Goal: Information Seeking & Learning: Learn about a topic

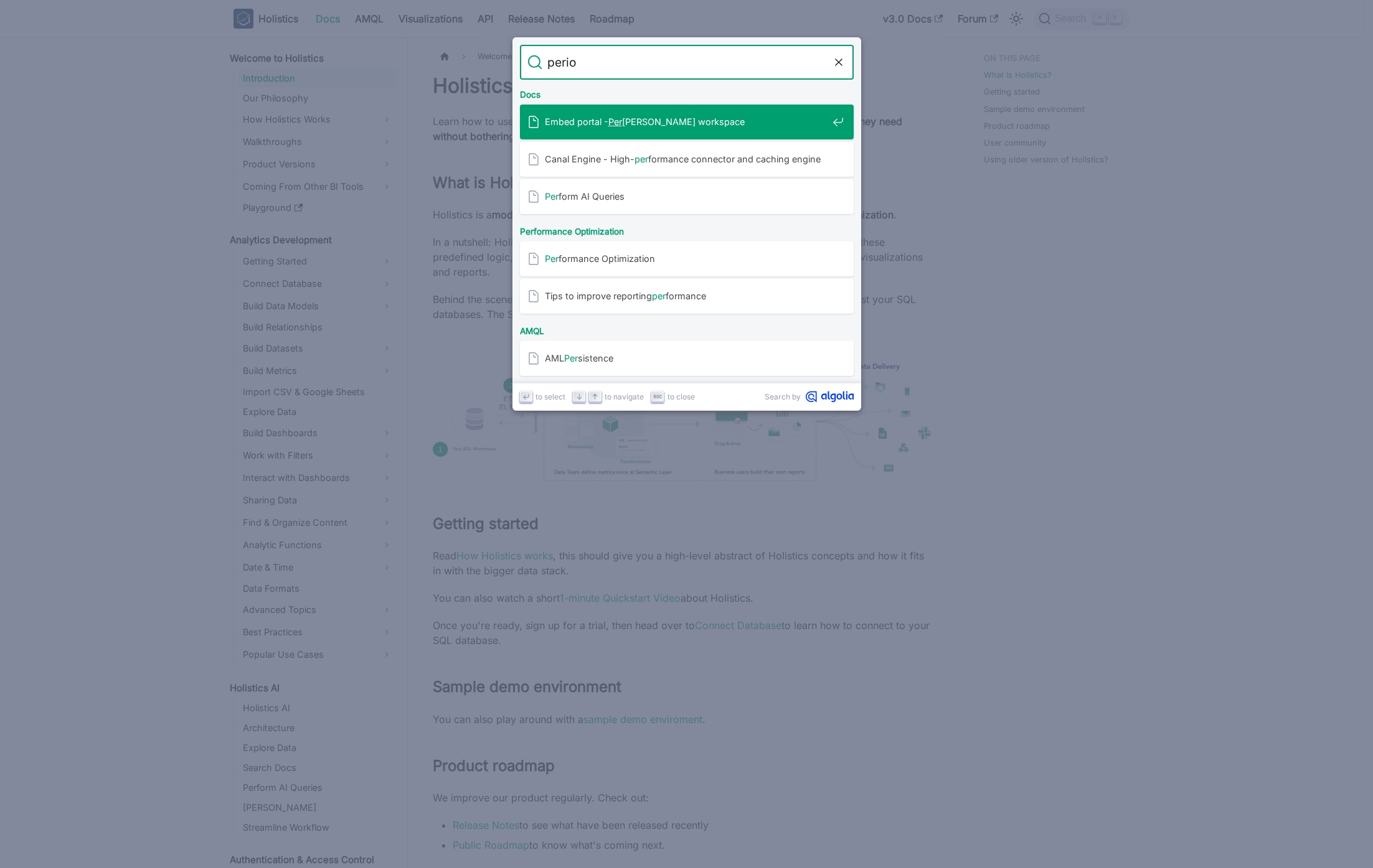
type input "period"
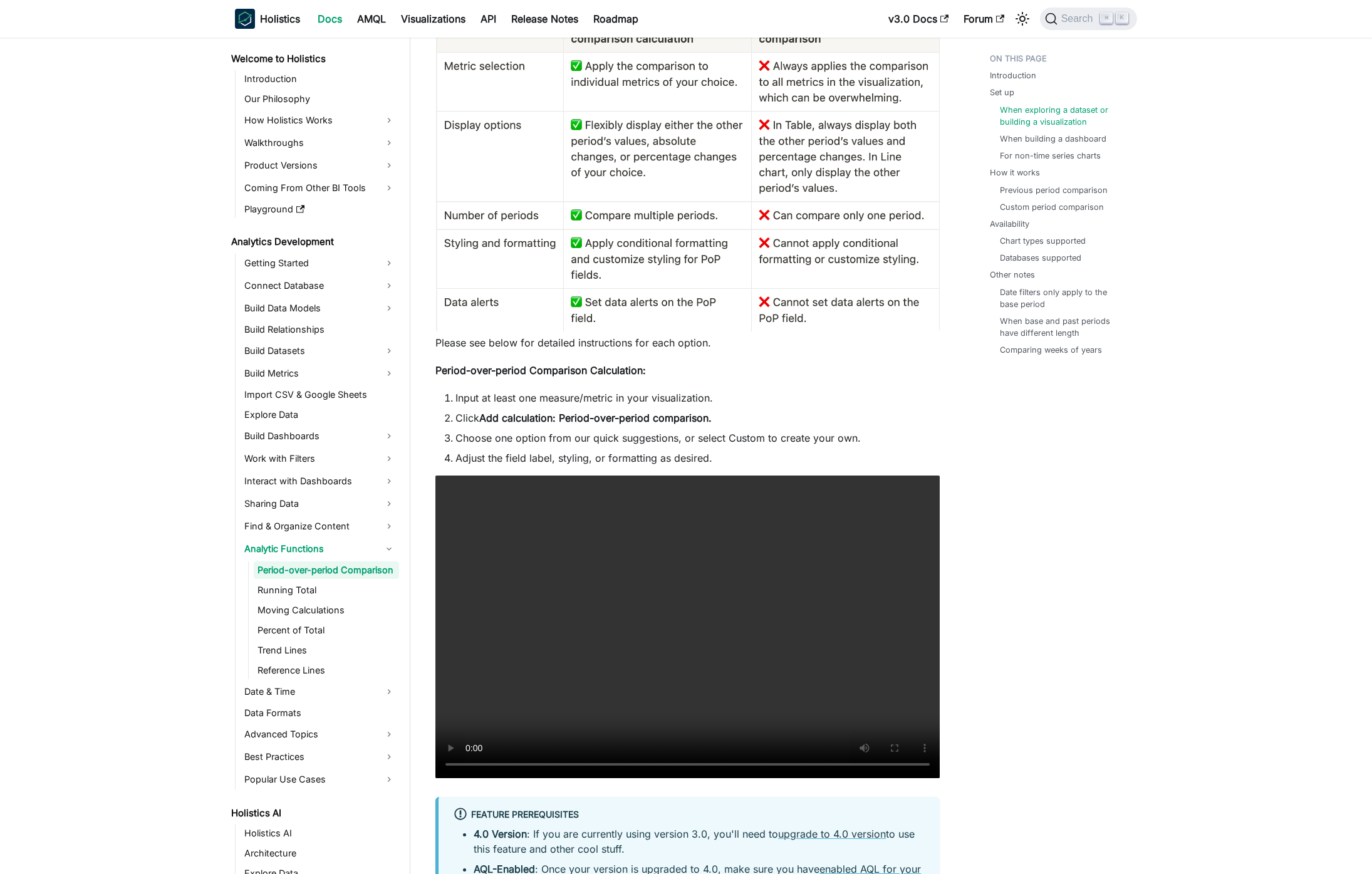
scroll to position [1076, 0]
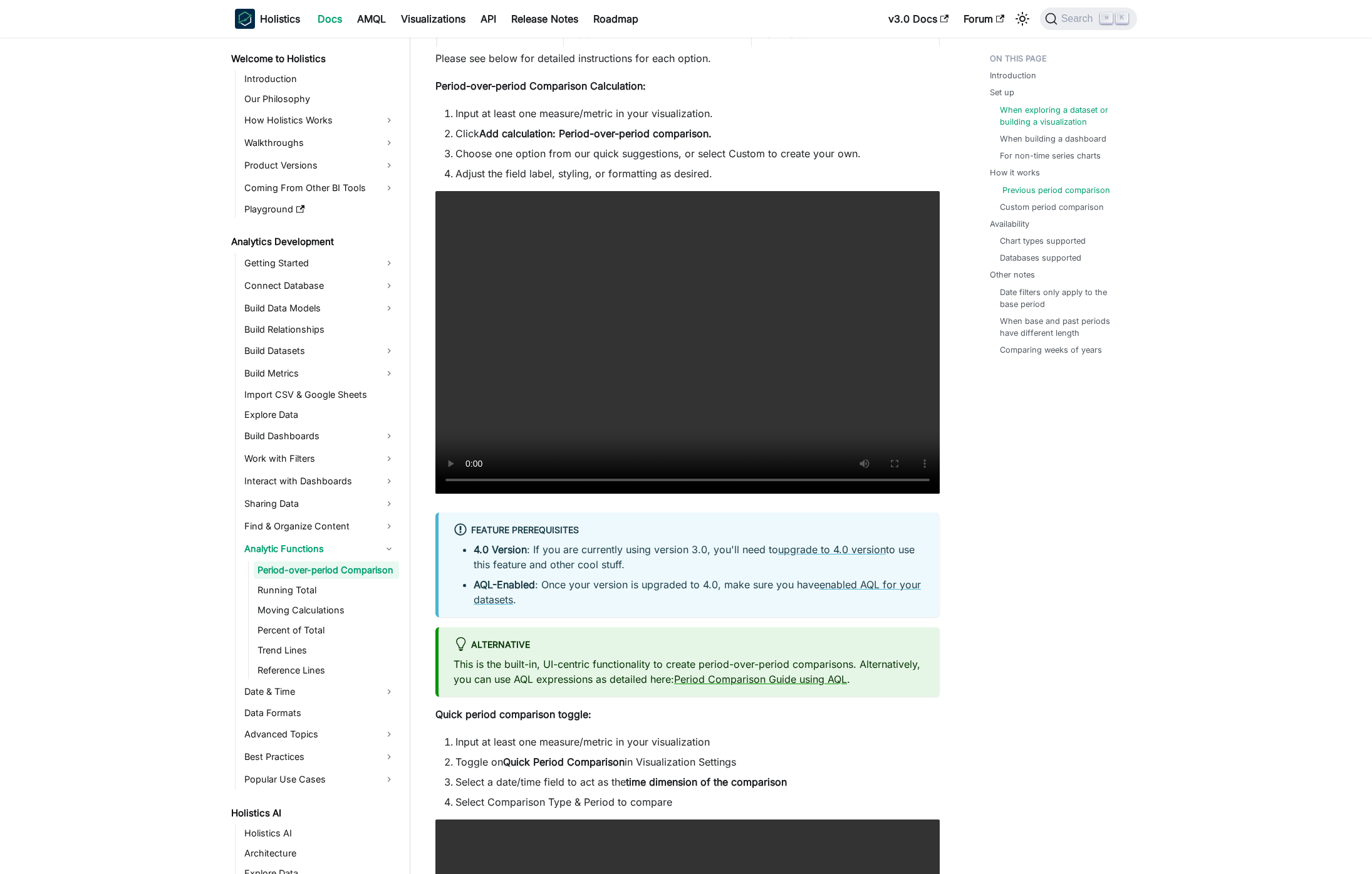
click at [1079, 194] on link "Previous period comparison" at bounding box center [1056, 190] width 108 height 12
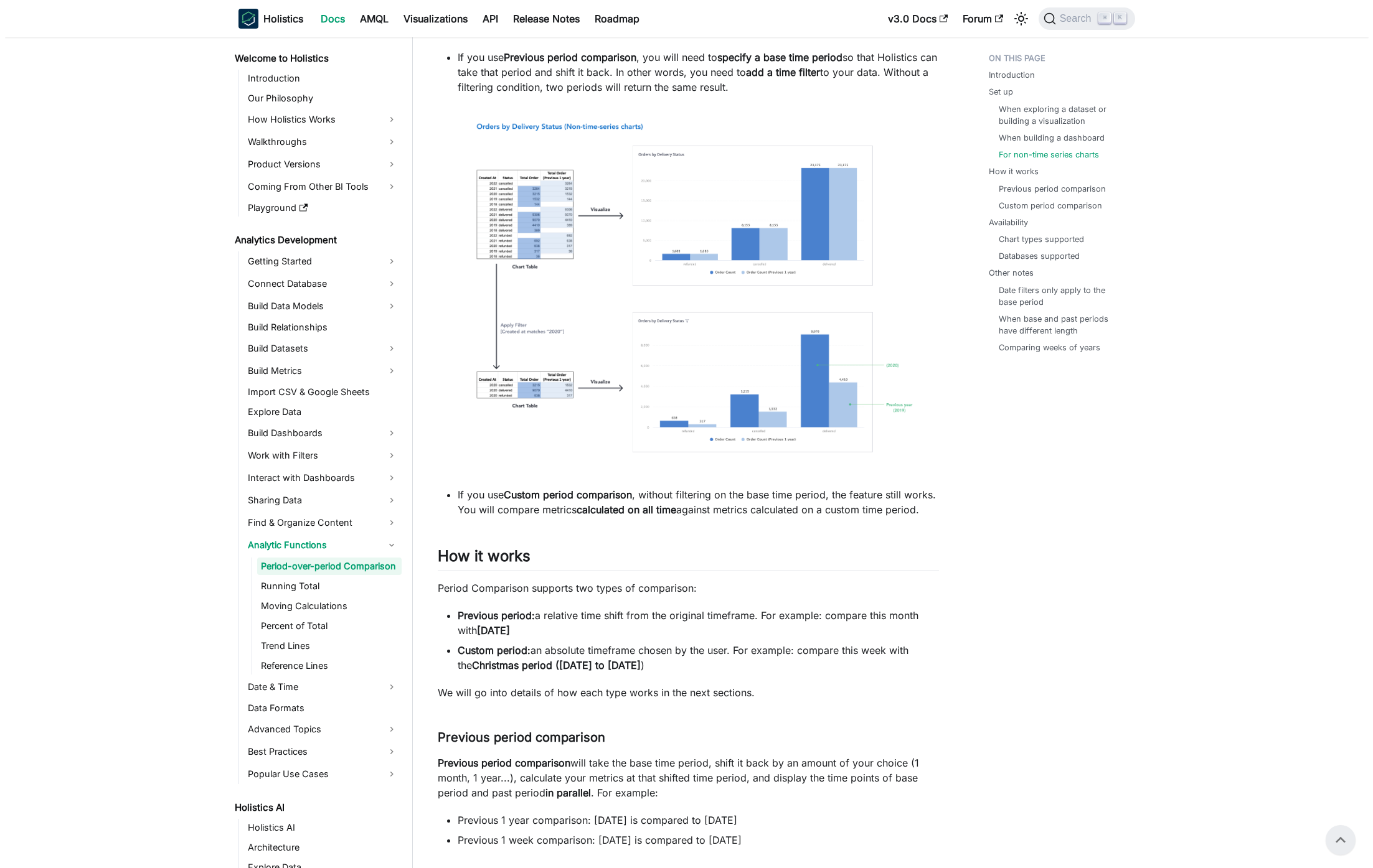
scroll to position [3188, 0]
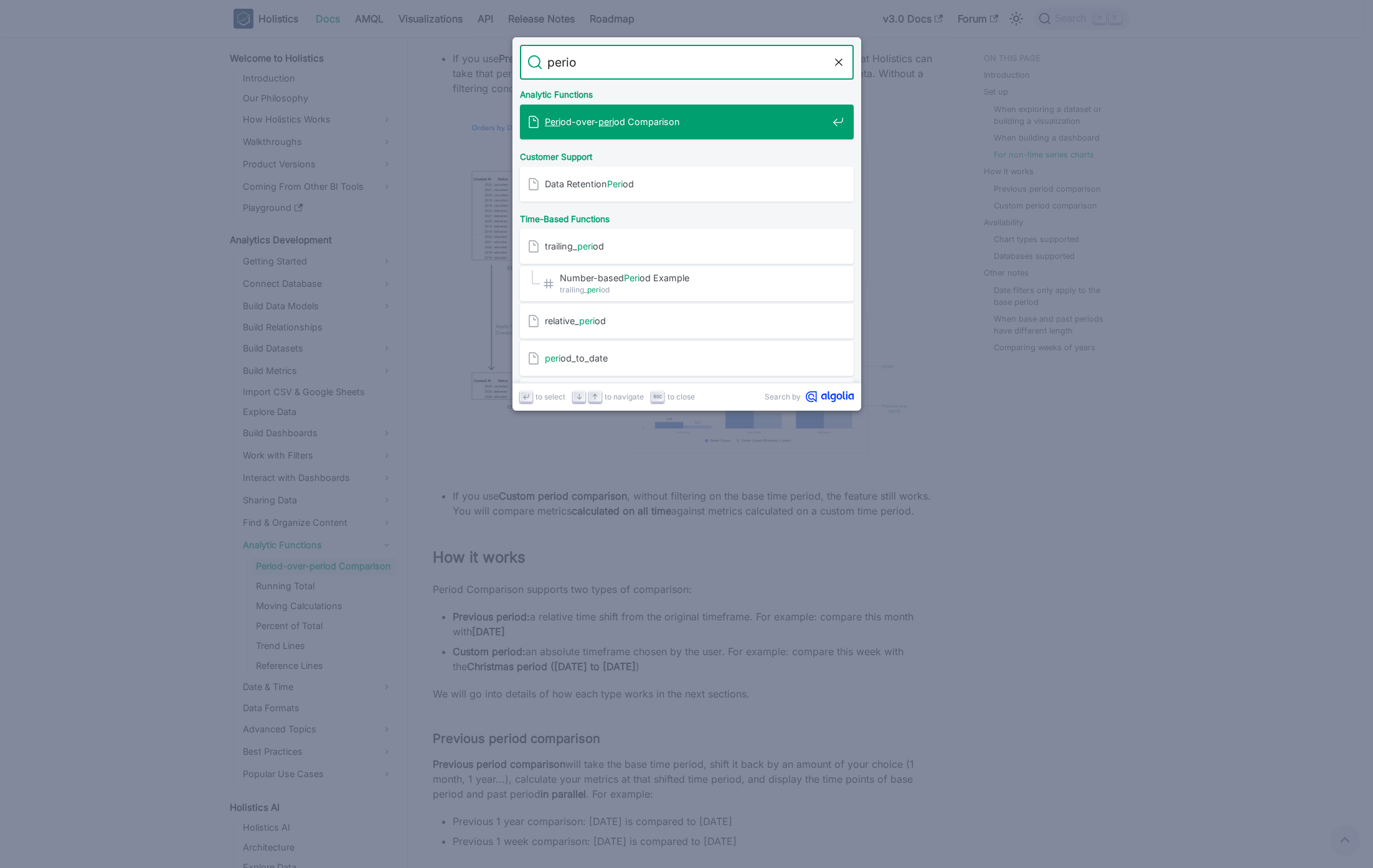
type input "period"
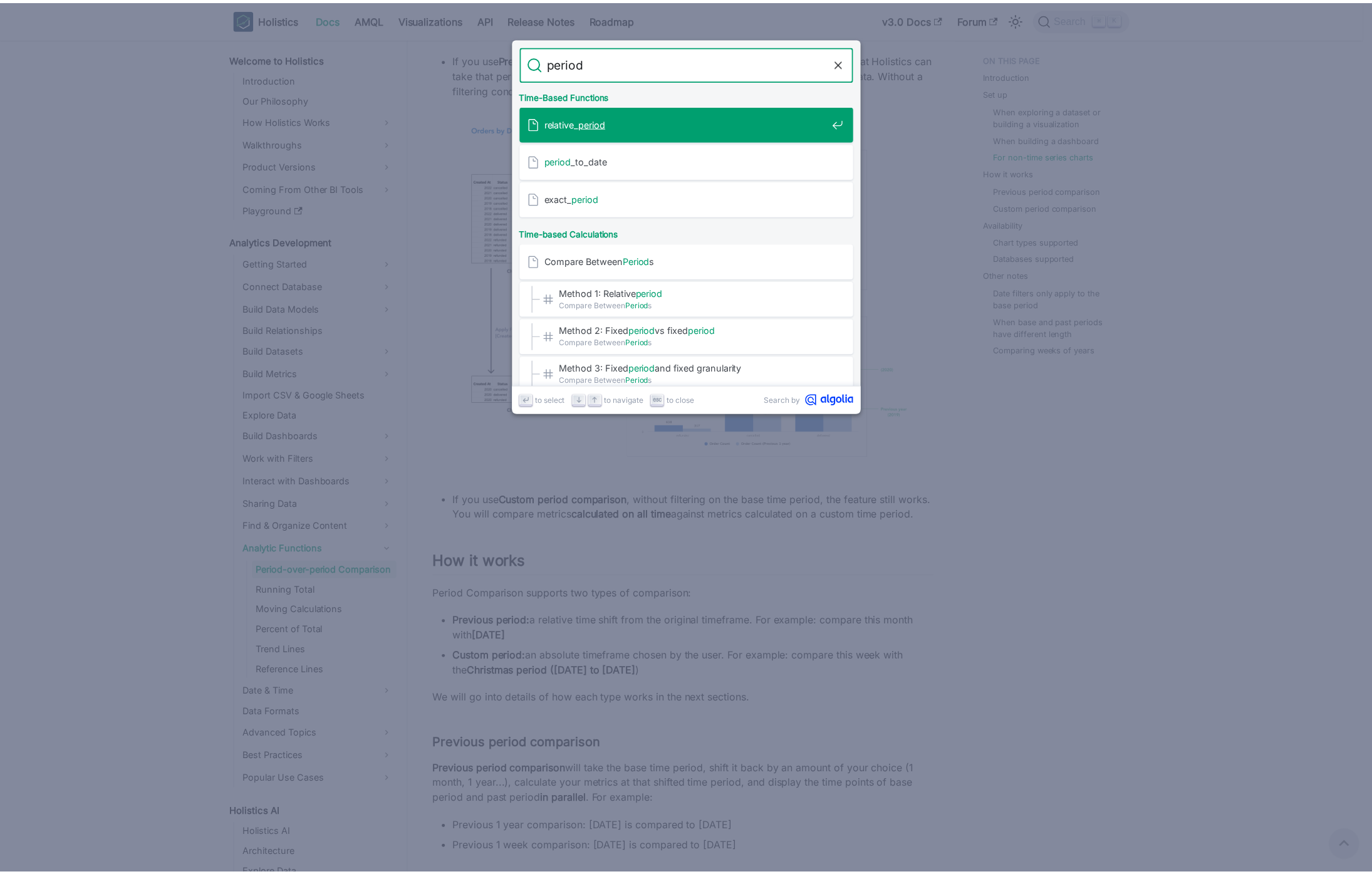
scroll to position [163, 0]
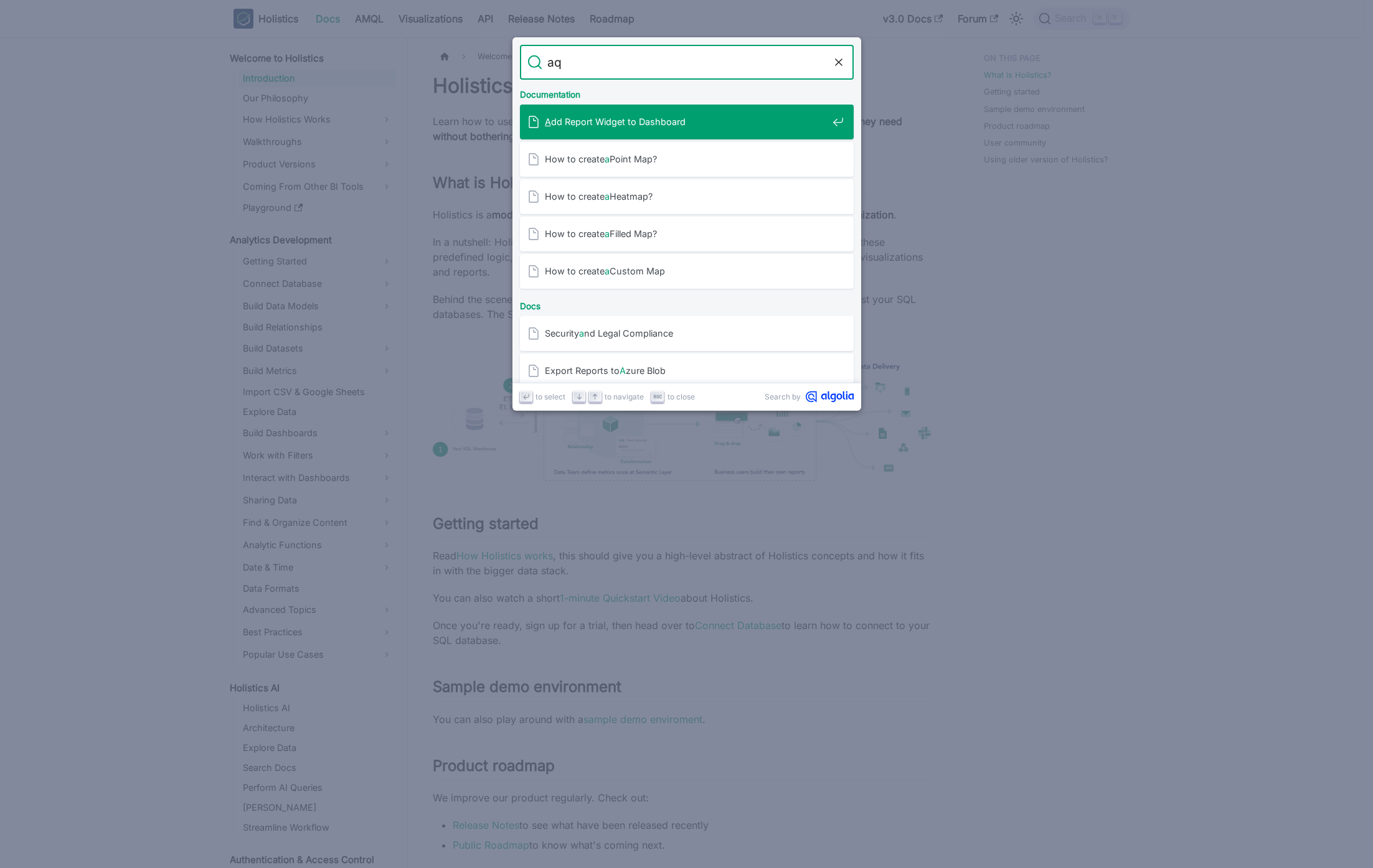
type input "aql"
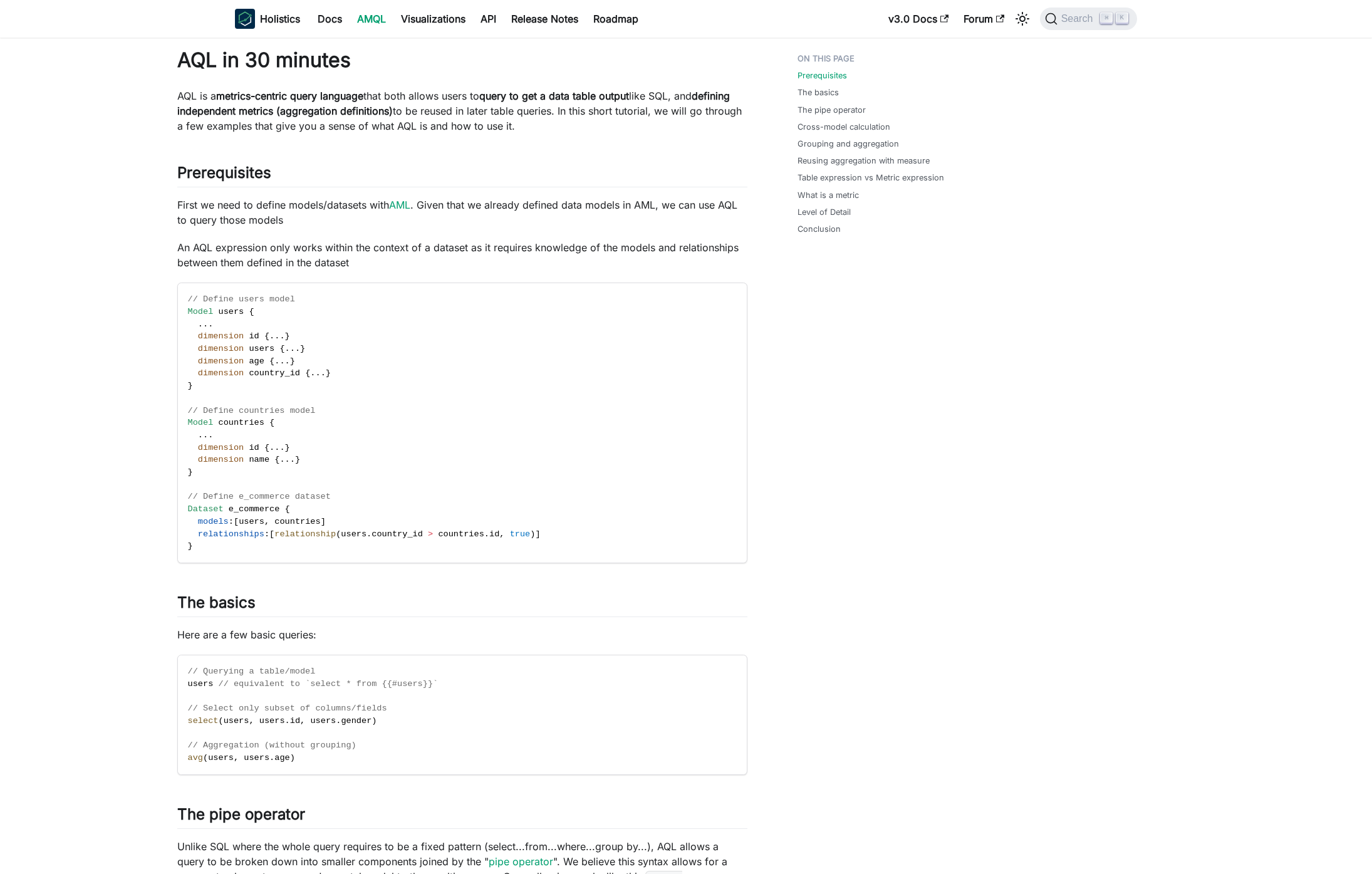
click at [351, 15] on link "AMQL" at bounding box center [371, 19] width 44 height 20
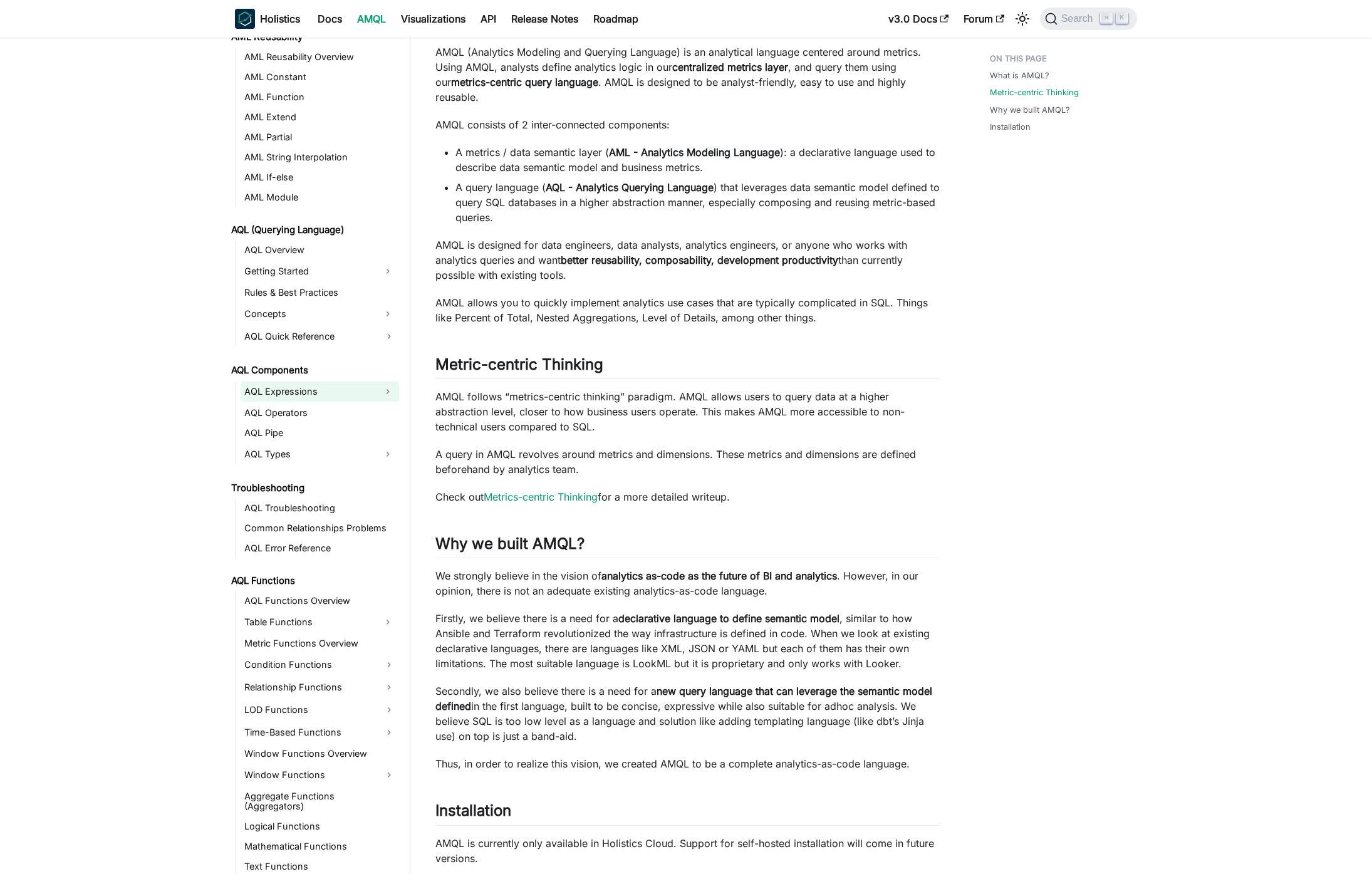
scroll to position [372, 0]
click at [347, 267] on link "Getting Started" at bounding box center [309, 272] width 136 height 20
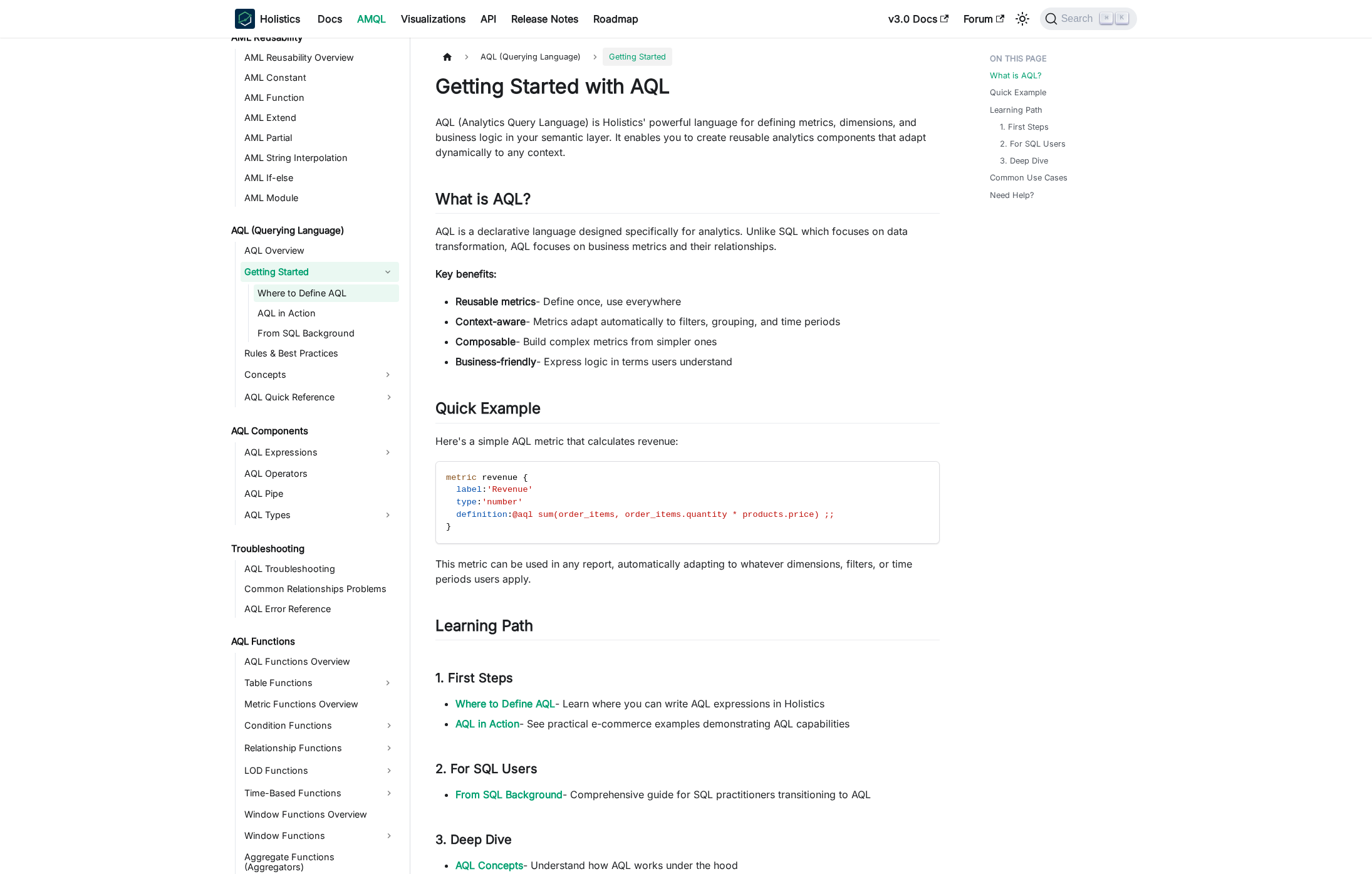
click at [334, 298] on link "Where to Define AQL" at bounding box center [327, 293] width 145 height 18
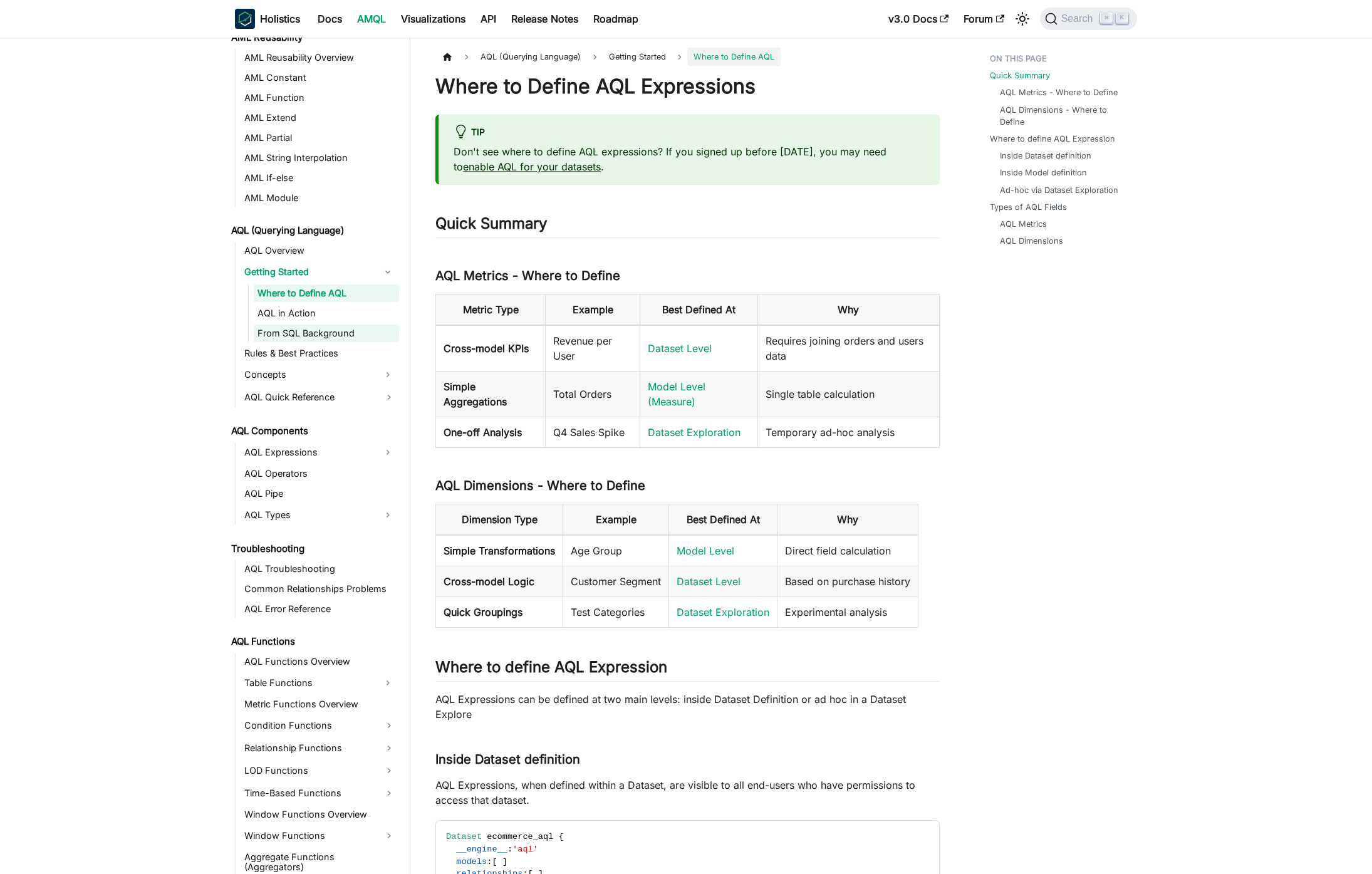
click at [316, 331] on link "From SQL Background" at bounding box center [327, 333] width 145 height 18
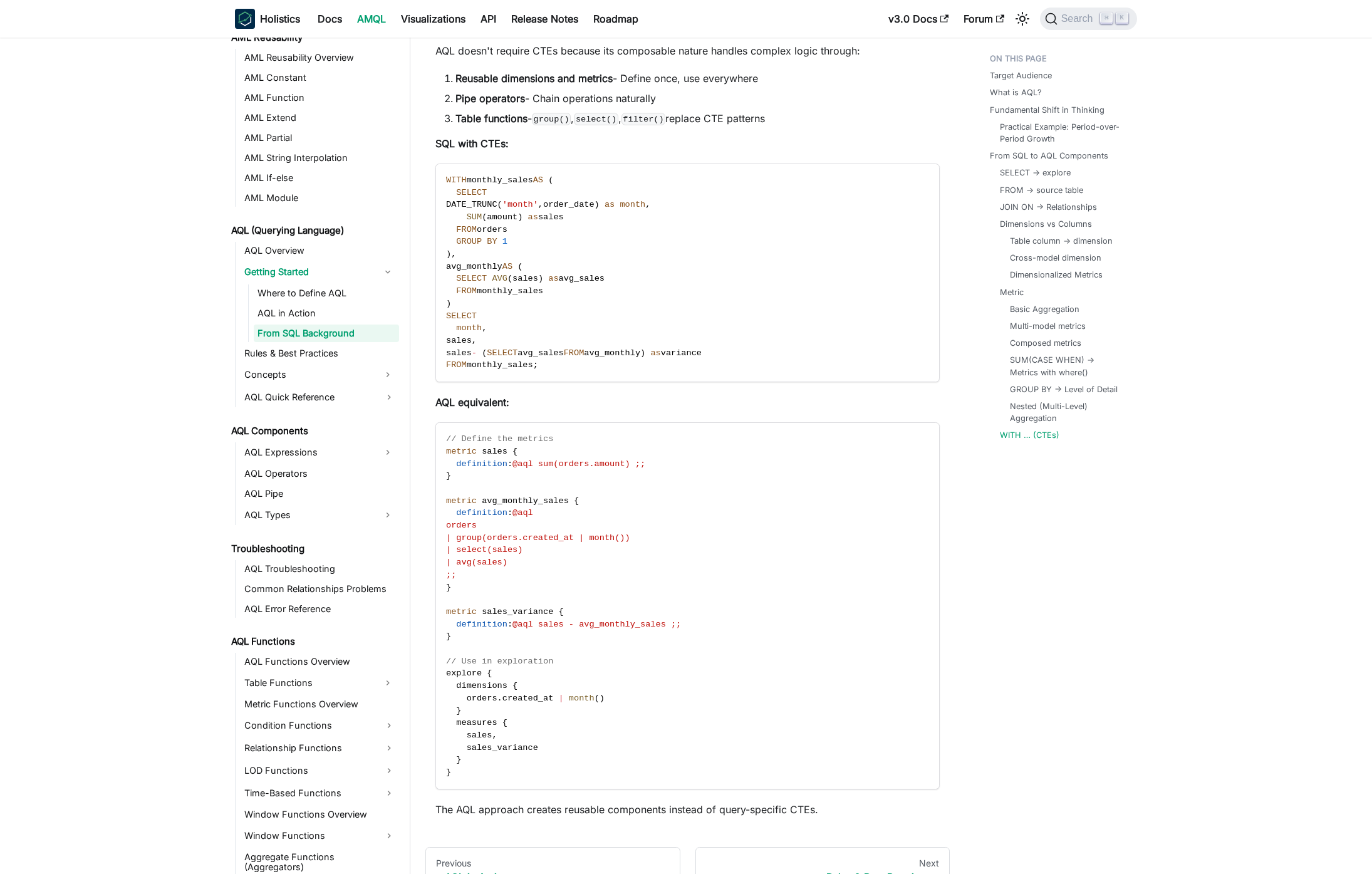
scroll to position [8698, 0]
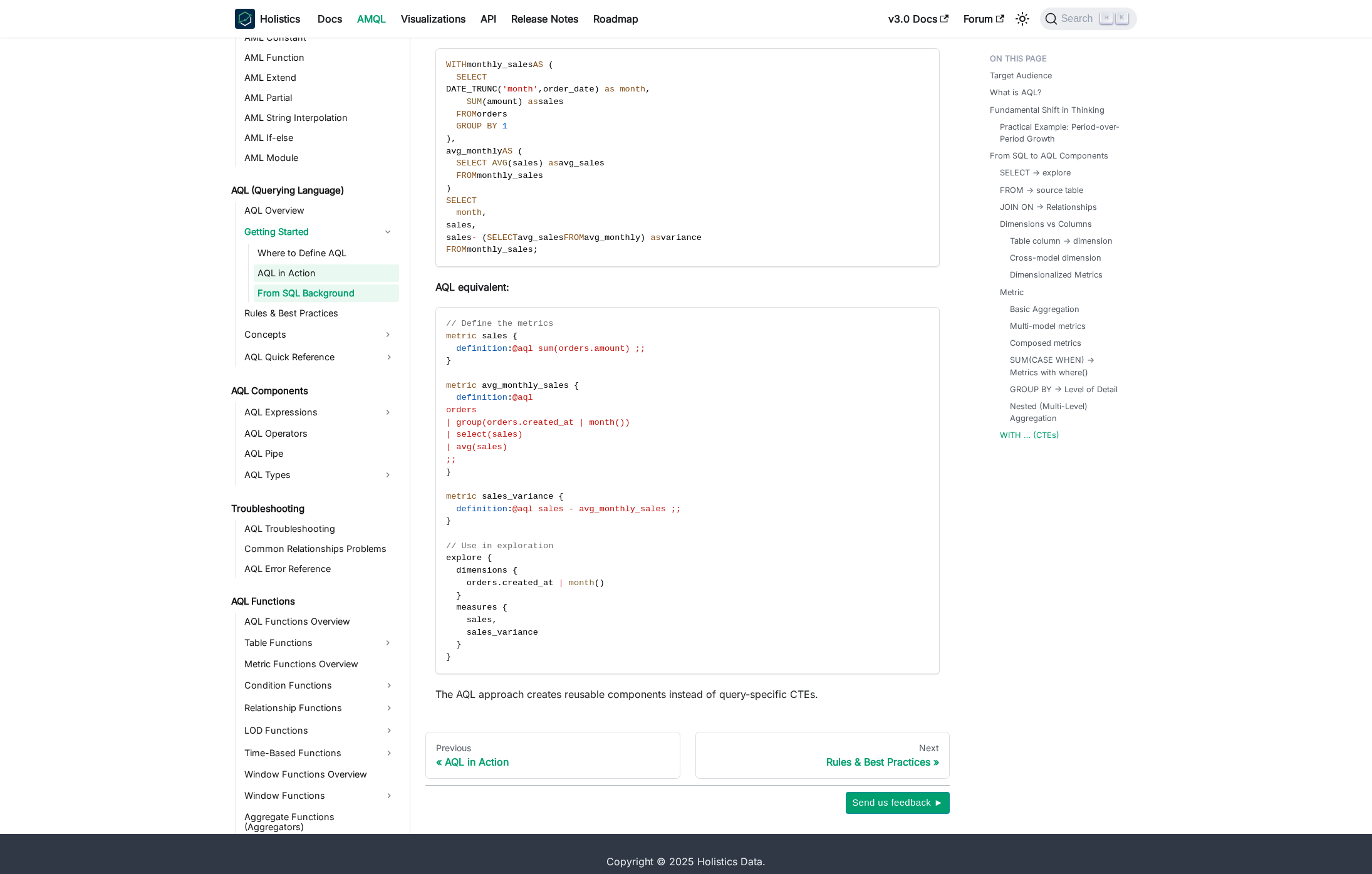
click at [299, 265] on link "AQL in Action" at bounding box center [327, 273] width 145 height 18
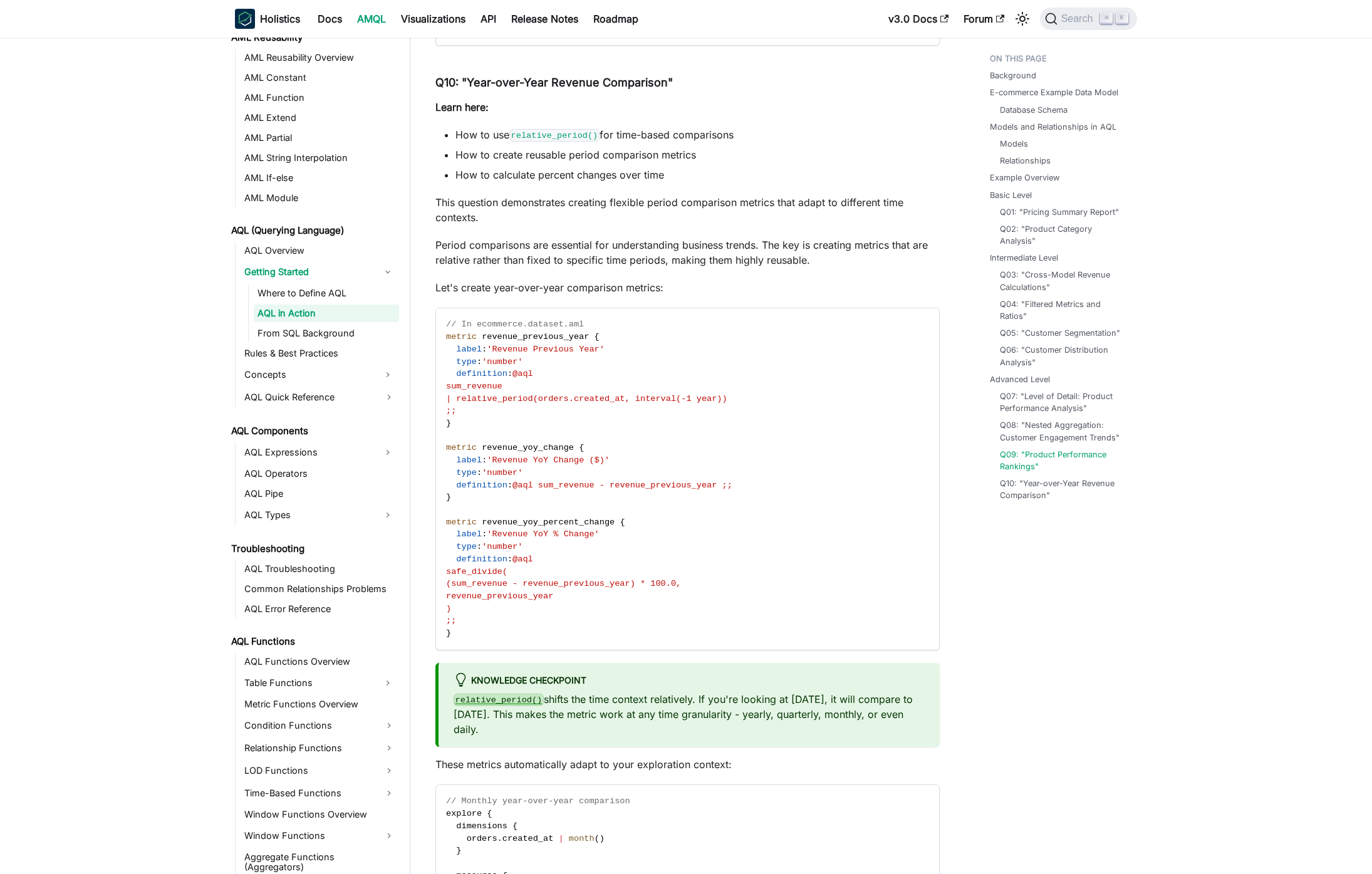
scroll to position [12103, 0]
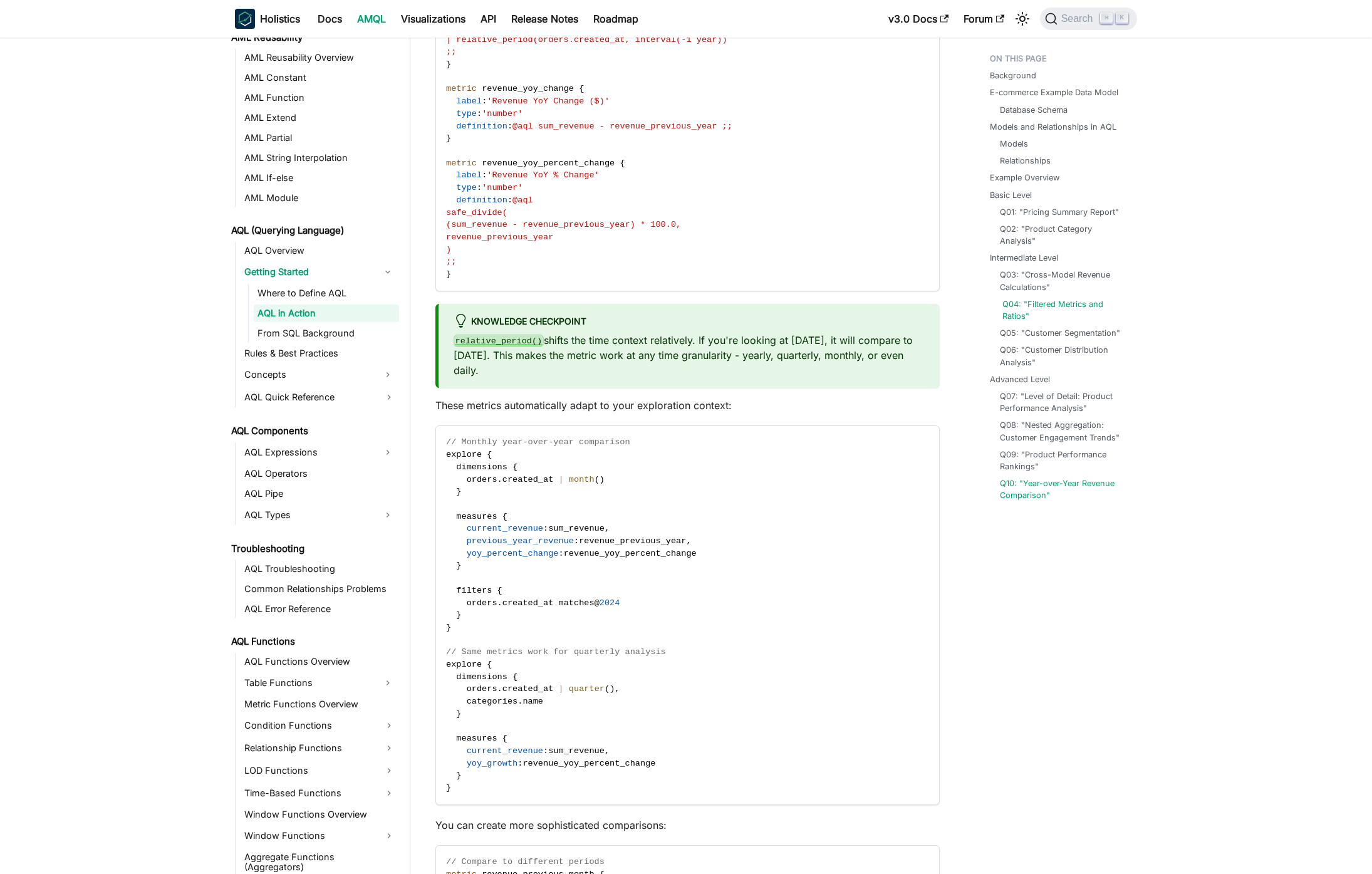
click at [1089, 303] on link "Q04: "Filtered Metrics and Ratios"" at bounding box center [1064, 310] width 125 height 24
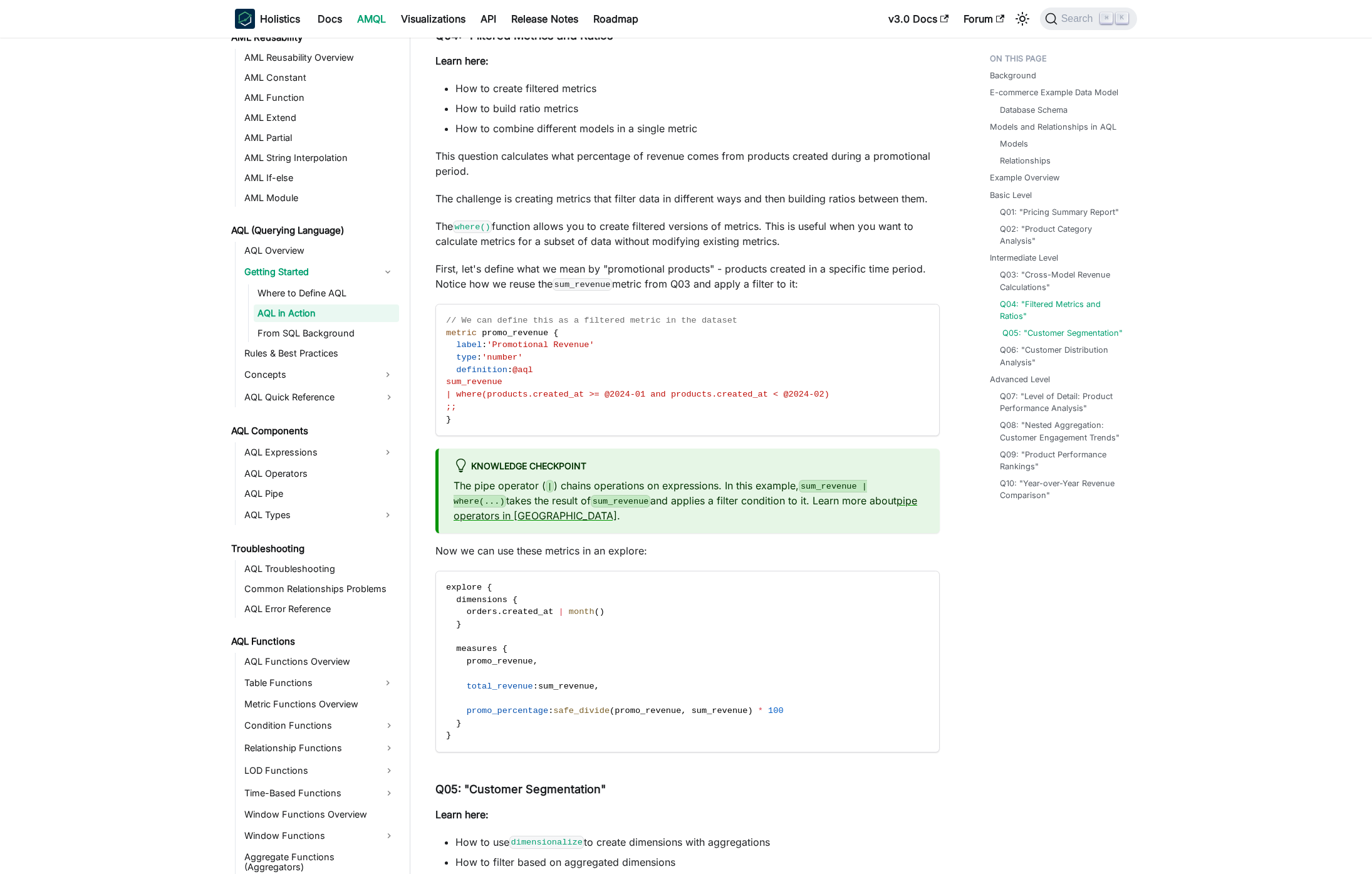
click at [1068, 328] on link "Q05: "Customer Segmentation"" at bounding box center [1062, 333] width 120 height 12
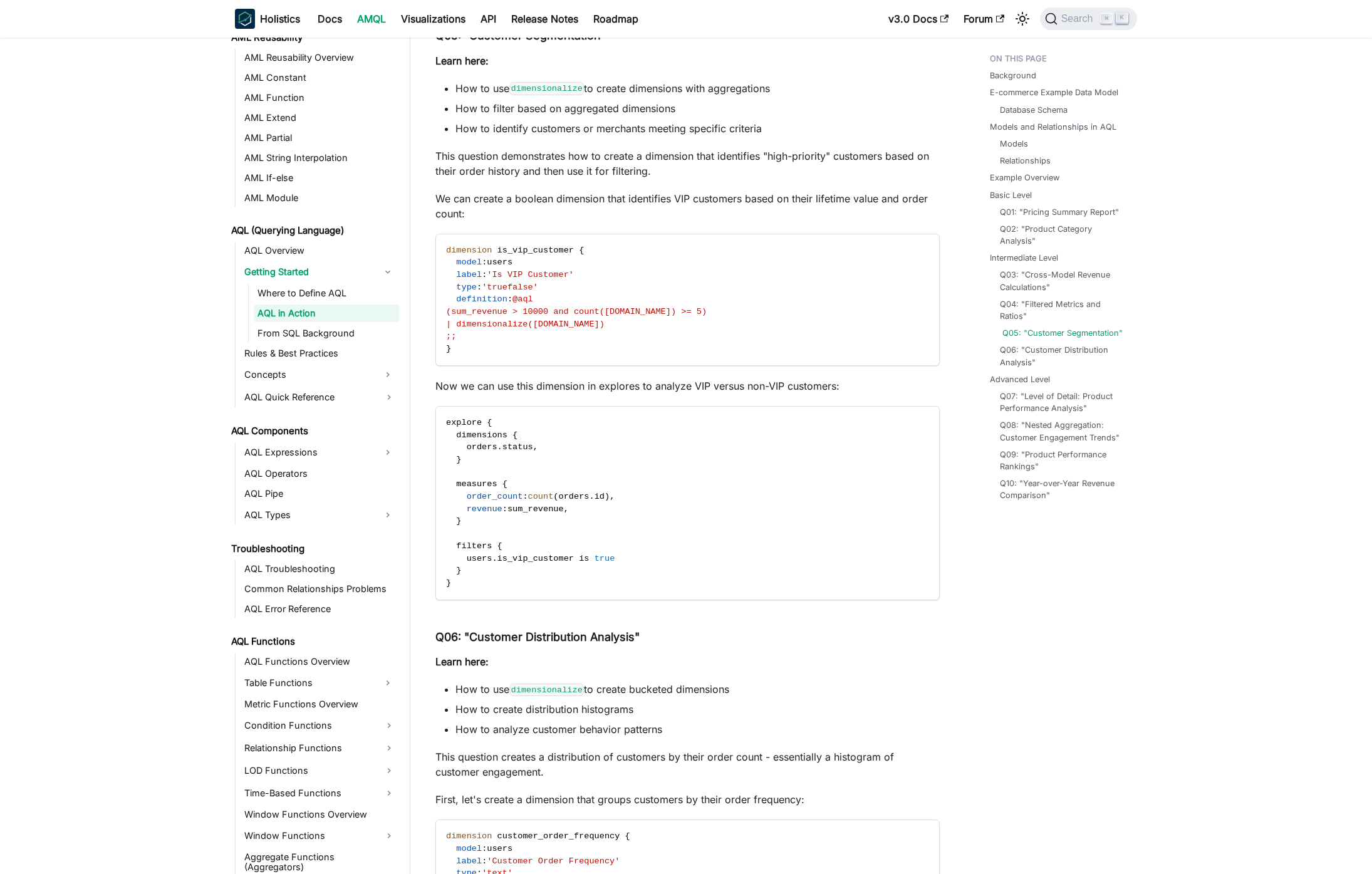
click at [1097, 334] on link "Q05: "Customer Segmentation"" at bounding box center [1062, 333] width 120 height 12
click at [614, 42] on link "​" at bounding box center [611, 35] width 12 height 13
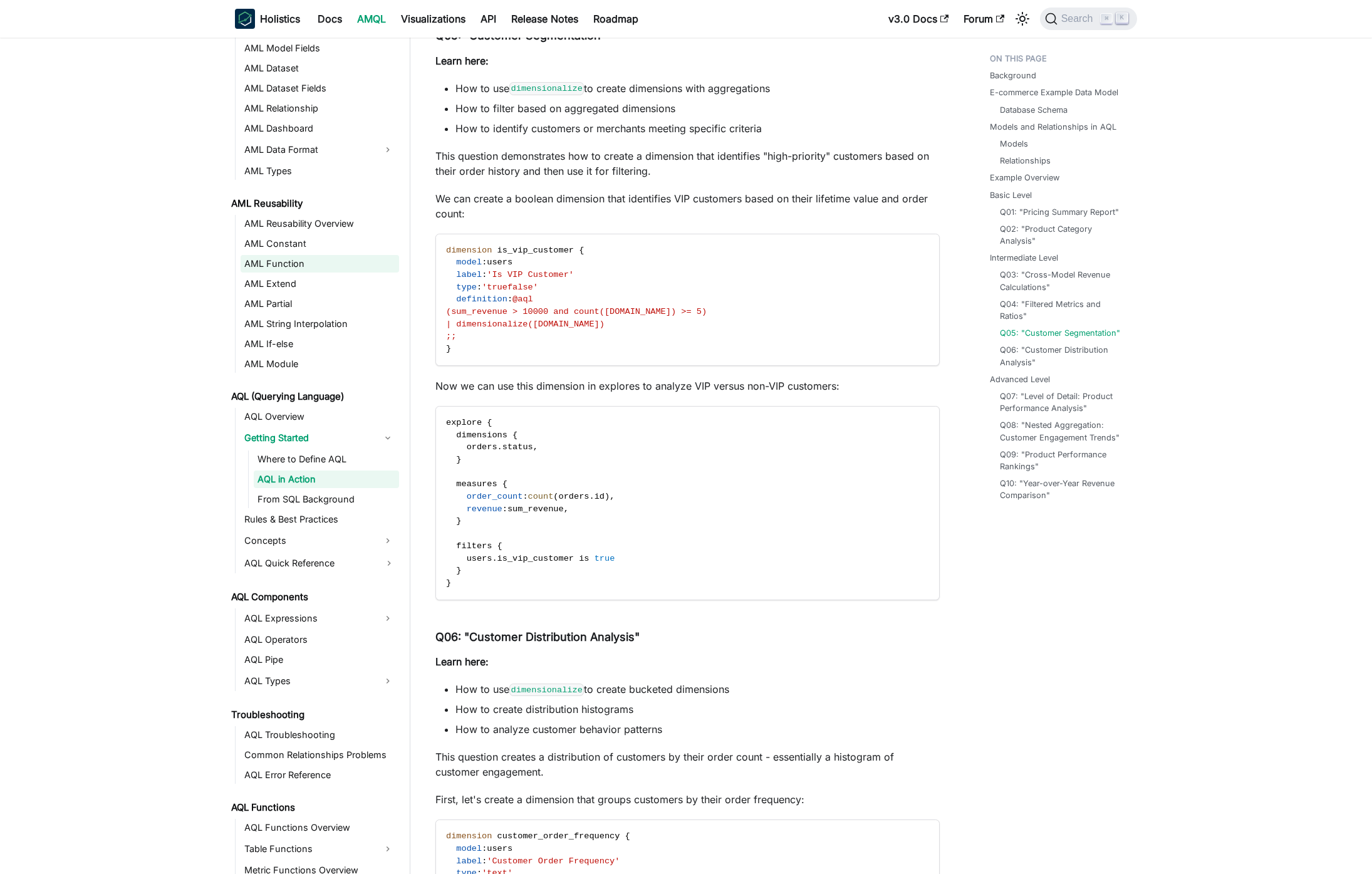
scroll to position [141, 0]
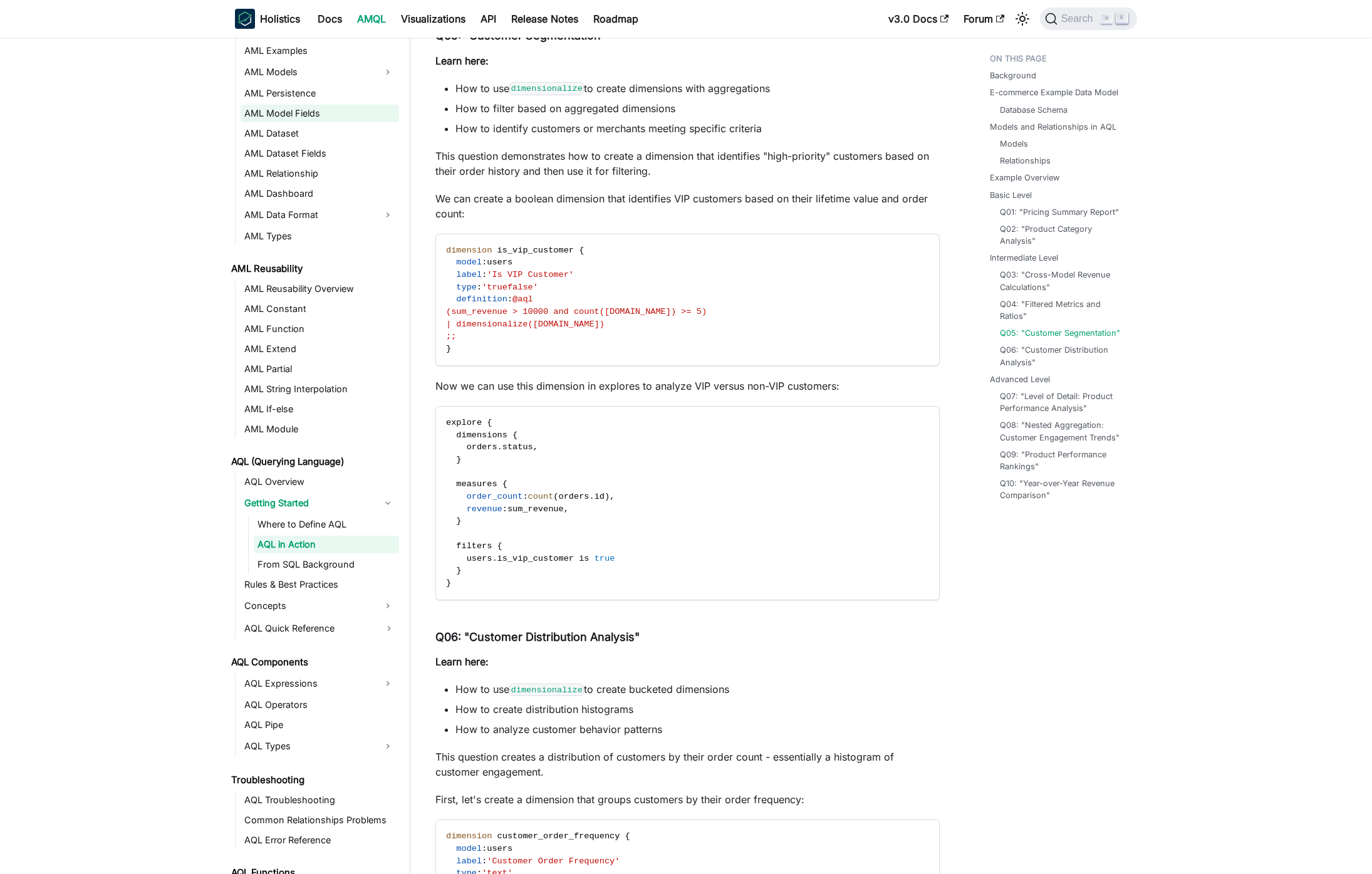
click at [317, 112] on link "AML Model Fields" at bounding box center [320, 113] width 159 height 18
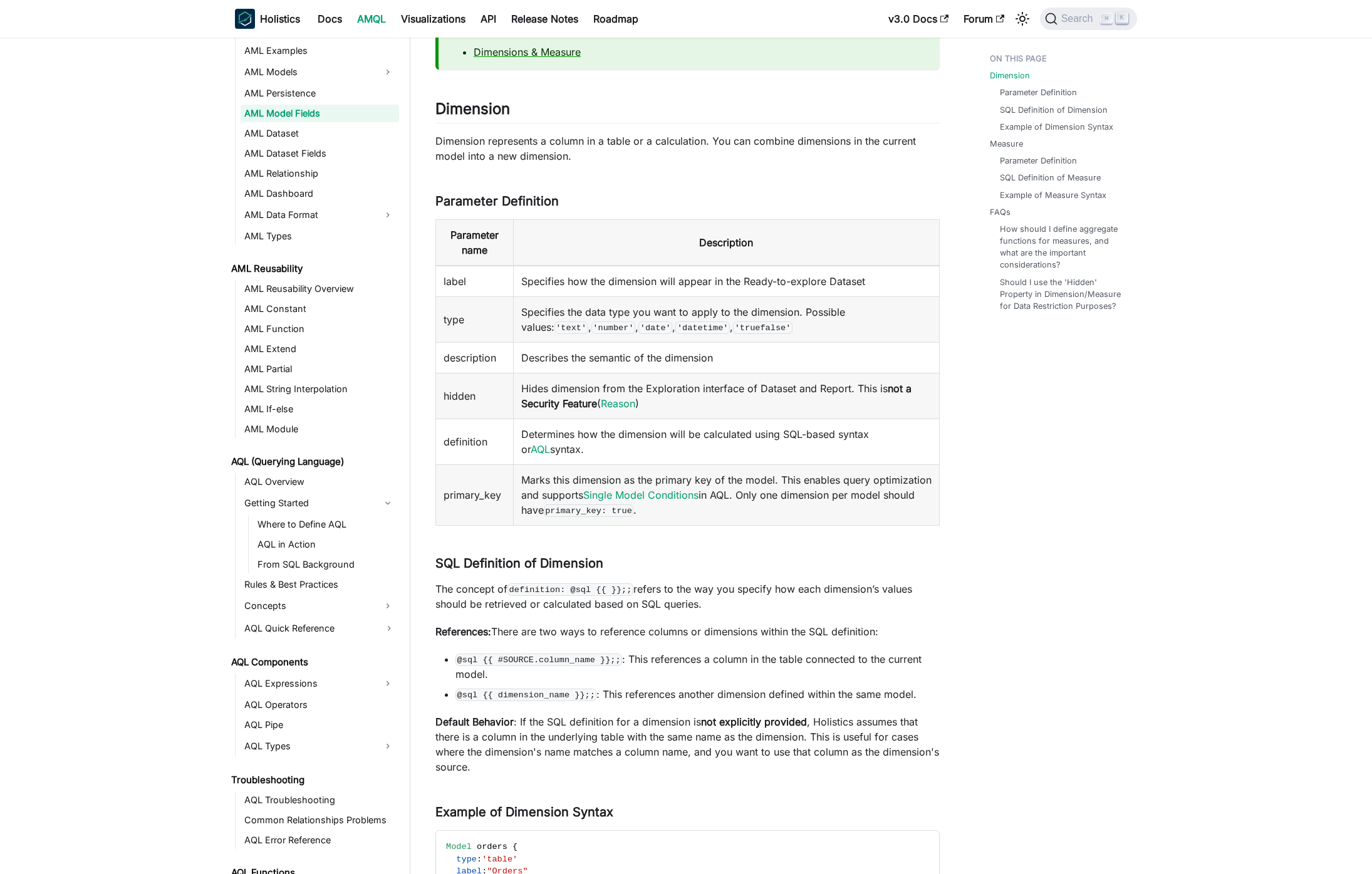
scroll to position [130, 0]
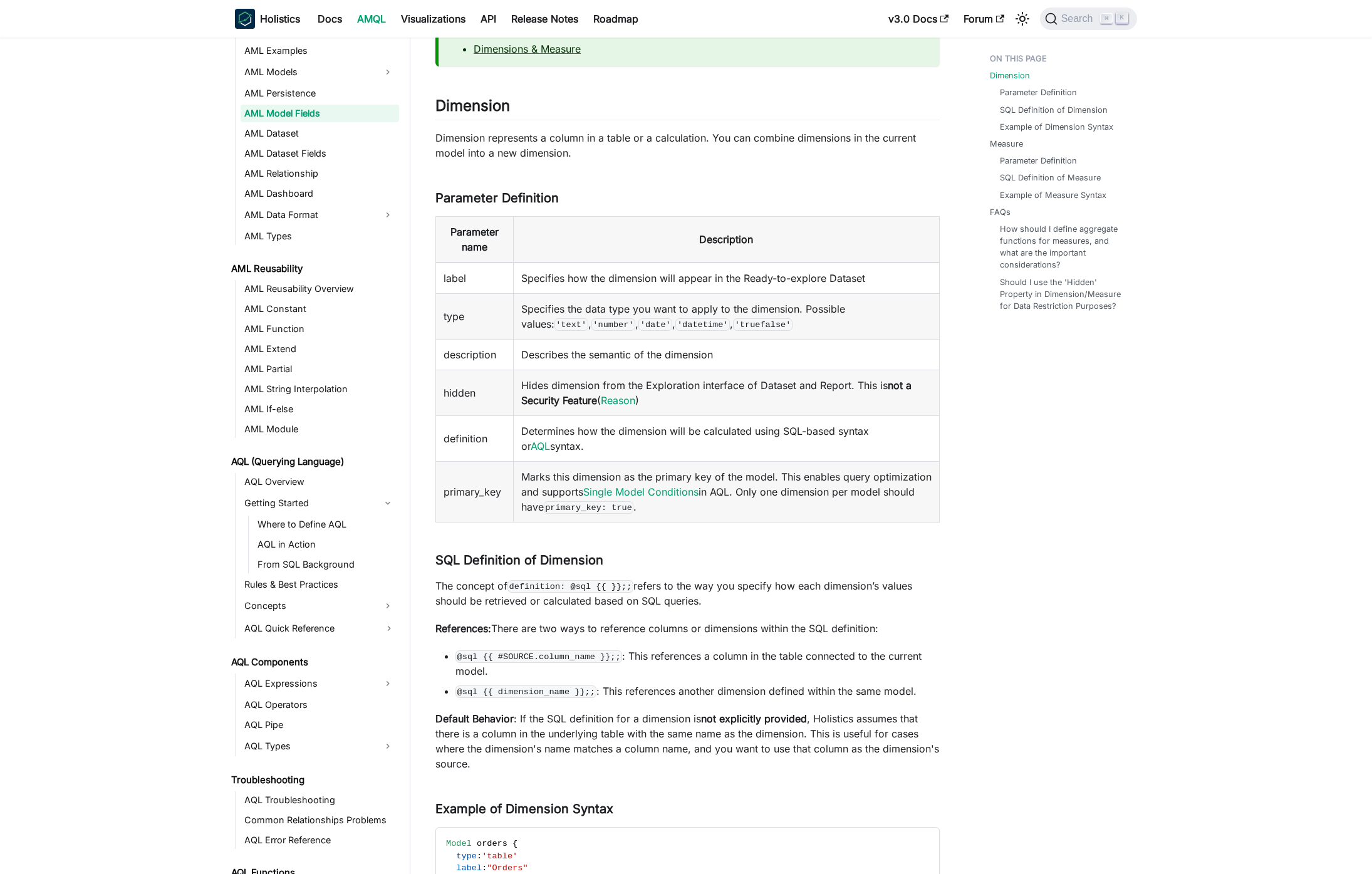
click at [488, 494] on td "primary_key" at bounding box center [474, 492] width 77 height 61
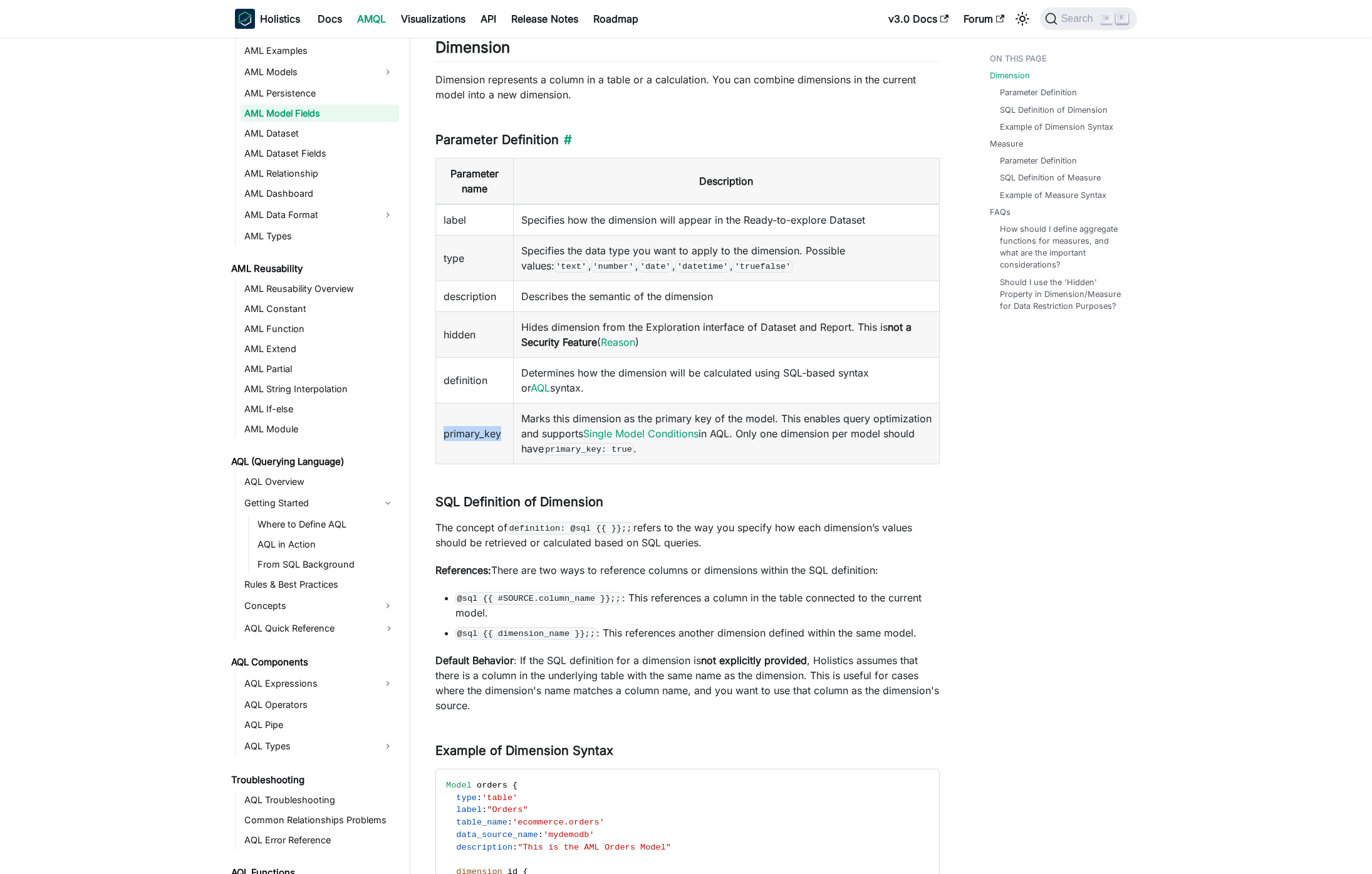
scroll to position [92, 0]
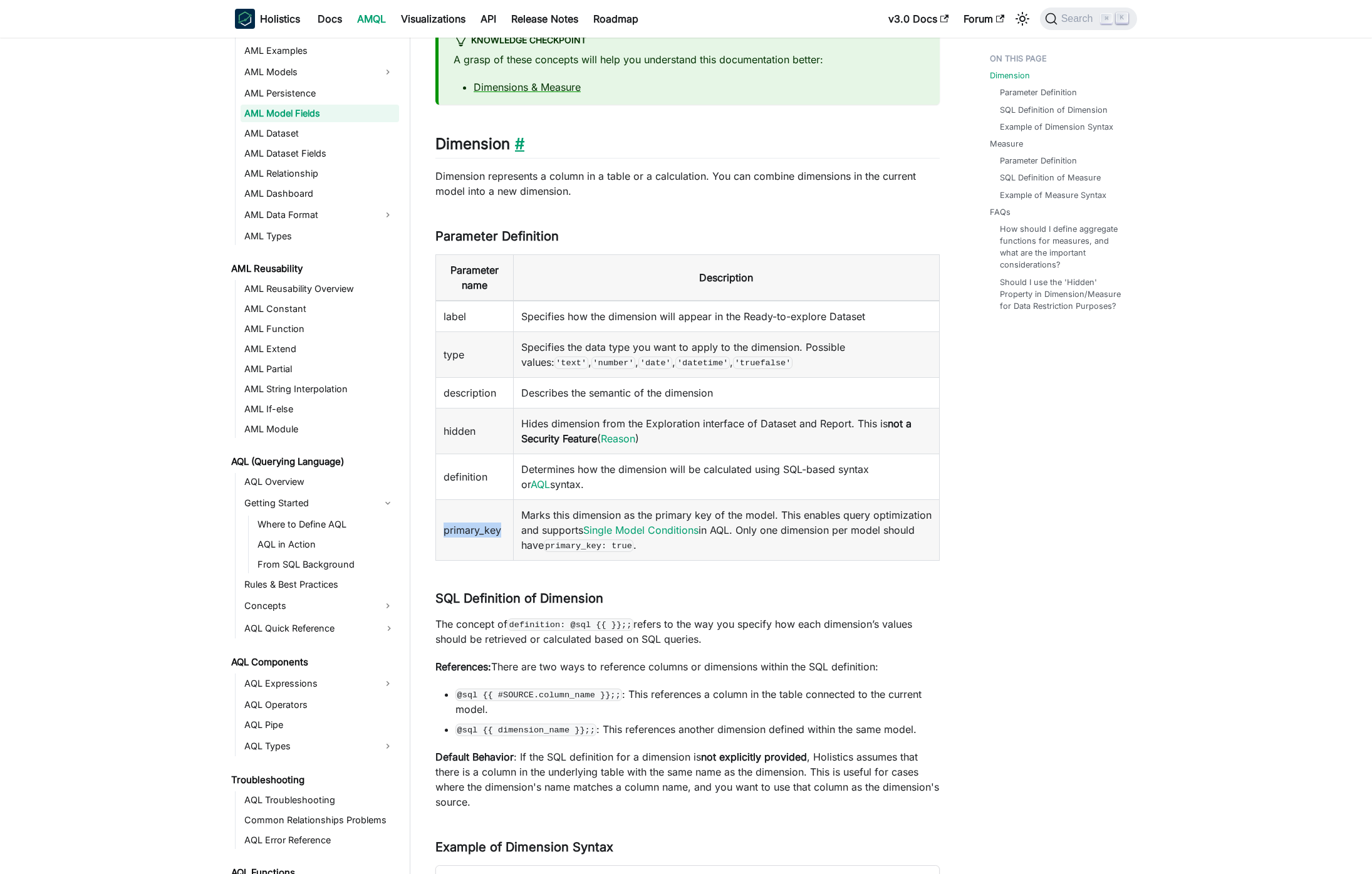
click at [522, 150] on link "​" at bounding box center [517, 143] width 15 height 18
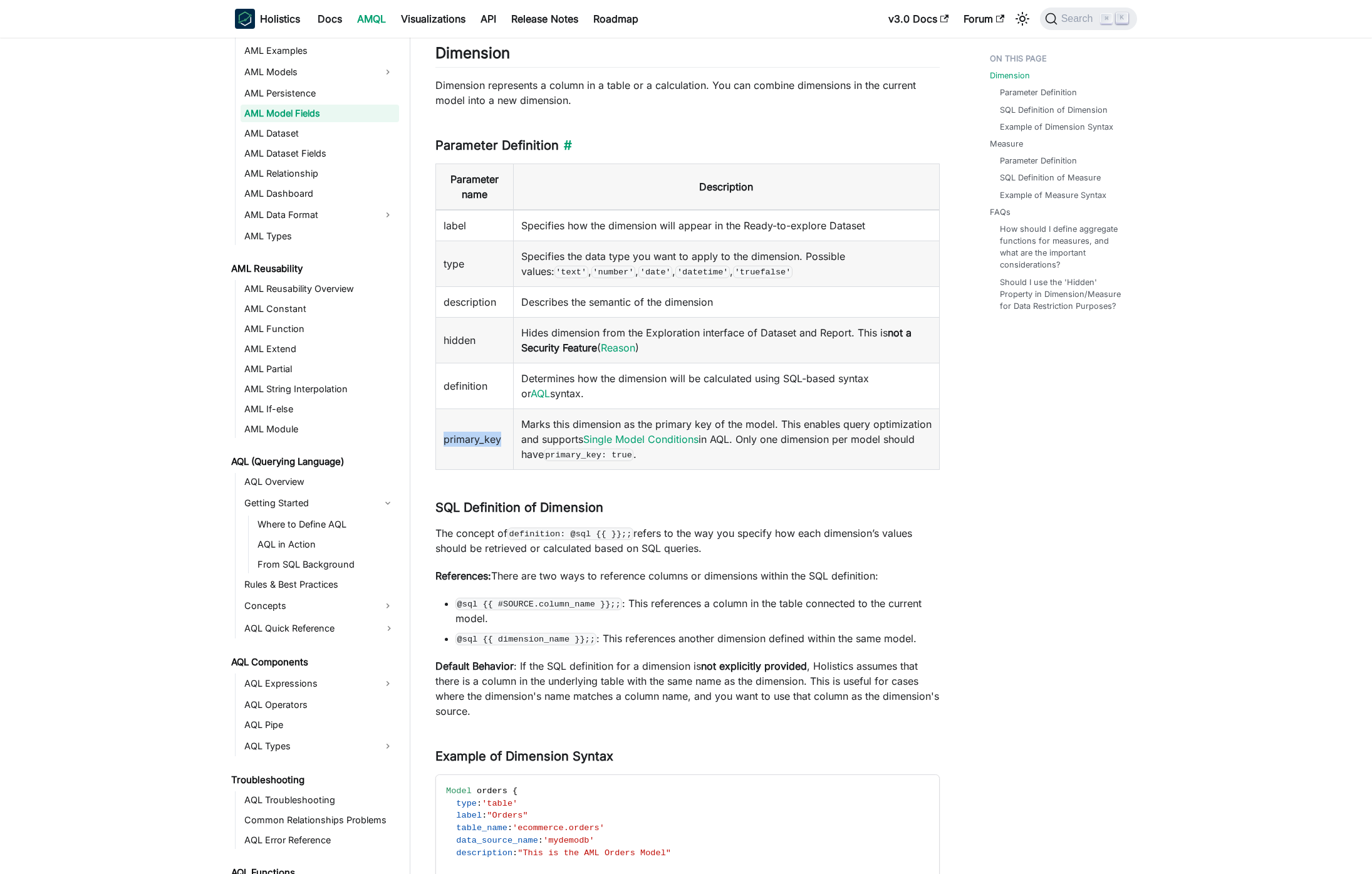
click at [570, 142] on h3 "Parameter Definition ​" at bounding box center [688, 146] width 505 height 15
click at [565, 145] on link "​" at bounding box center [565, 145] width 13 height 15
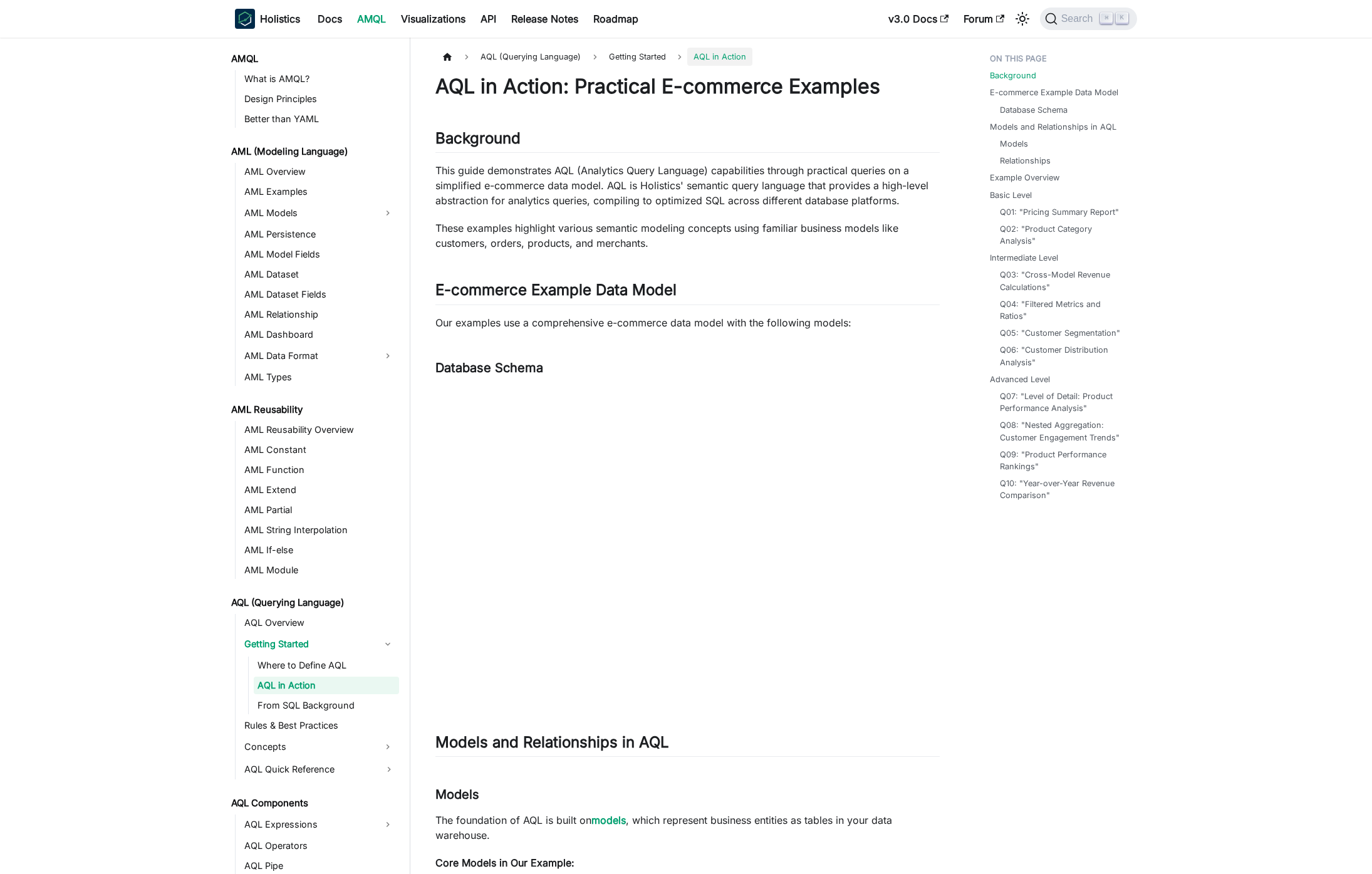
click at [1031, 184] on ul "Background E-commerce Example Data Model Database Schema Models and Relationshi…" at bounding box center [1057, 279] width 155 height 464
click at [1014, 214] on link "Q01: "Pricing Summary Report"" at bounding box center [1062, 211] width 119 height 12
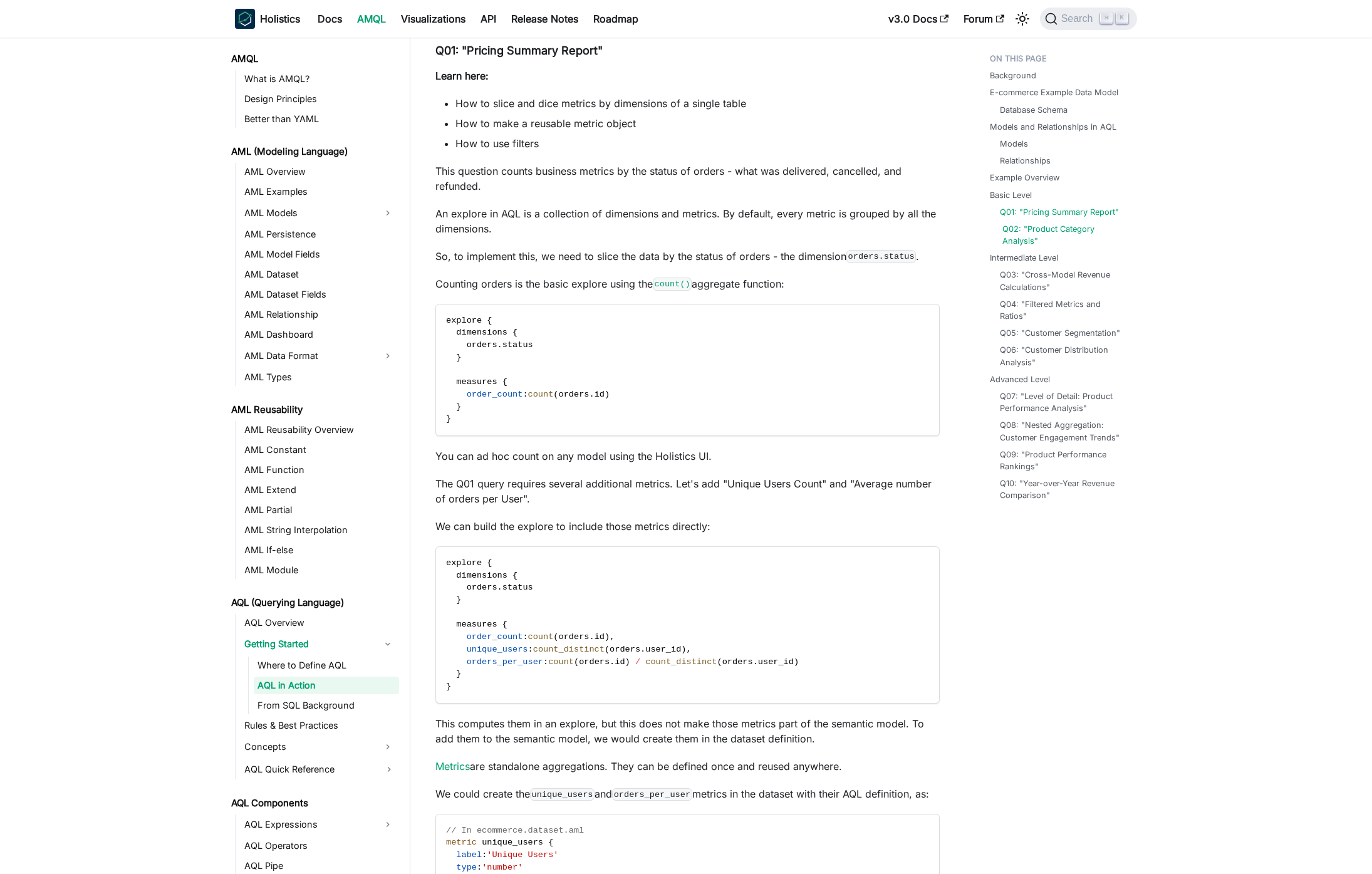
click at [1008, 229] on link "Q02: "Product Category Analysis"" at bounding box center [1064, 235] width 125 height 24
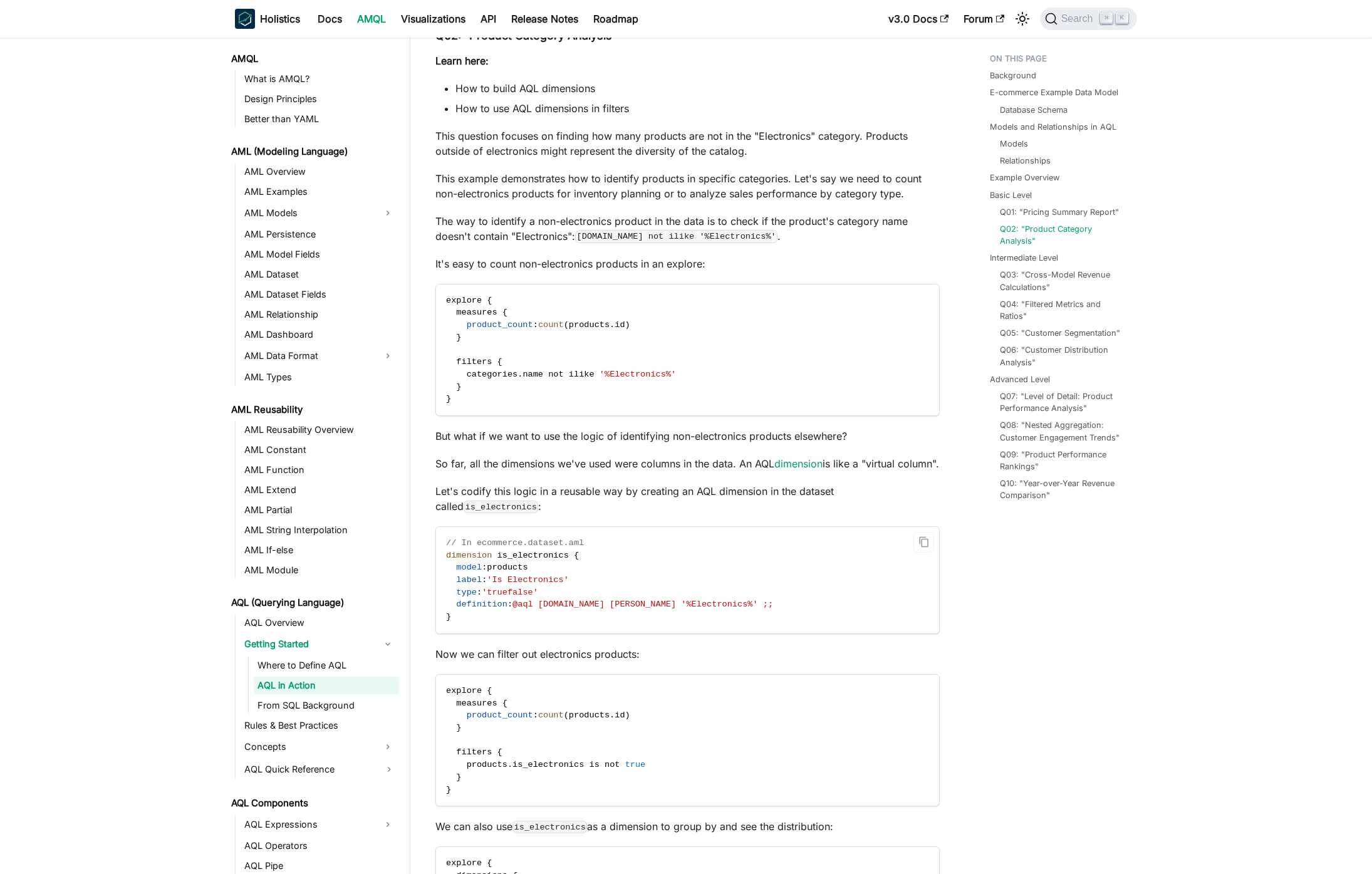
scroll to position [3473, 0]
